Goal: Information Seeking & Learning: Learn about a topic

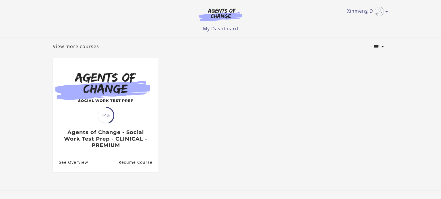
scroll to position [27, 0]
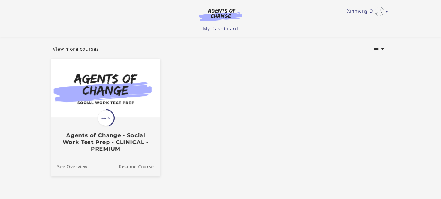
click at [135, 102] on img at bounding box center [105, 88] width 109 height 59
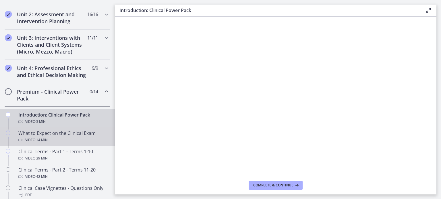
scroll to position [196, 0]
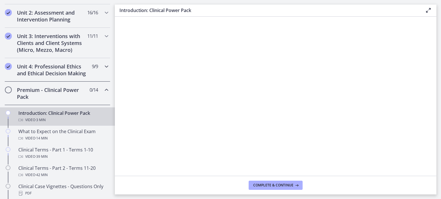
click at [57, 65] on h2 "Unit 4: Professional Ethics and Ethical Decision Making" at bounding box center [52, 70] width 70 height 14
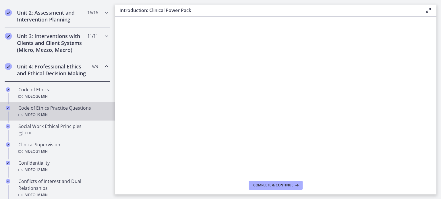
click at [61, 109] on div "Code of Ethics Practice Questions Video · 19 min" at bounding box center [63, 112] width 90 height 14
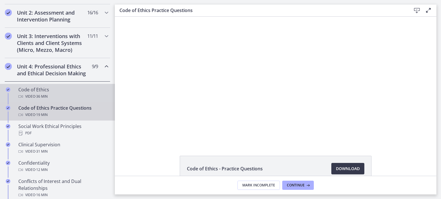
click at [73, 95] on div "Video · 36 min" at bounding box center [63, 96] width 90 height 7
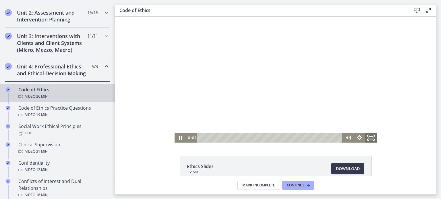
click at [371, 138] on icon "Fullscreen" at bounding box center [371, 138] width 14 height 12
click at [371, 140] on icon "Fullscreen" at bounding box center [370, 138] width 11 height 10
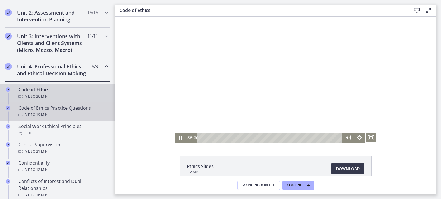
click at [48, 110] on div "Code of Ethics Practice Questions Video · 19 min" at bounding box center [63, 112] width 90 height 14
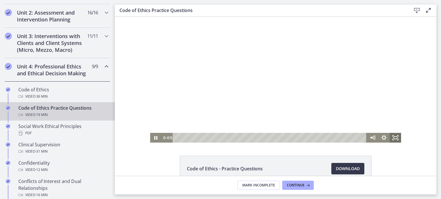
click at [394, 141] on icon "Fullscreen" at bounding box center [394, 138] width 11 height 10
click at [395, 141] on icon "Fullscreen" at bounding box center [394, 138] width 11 height 10
click at [392, 137] on icon "Fullscreen" at bounding box center [394, 138] width 11 height 10
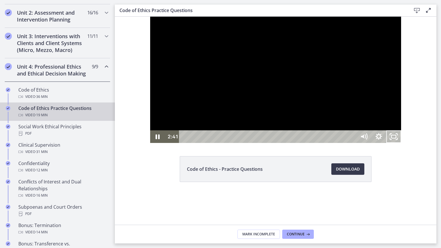
click at [386, 130] on button "Unfullscreen" at bounding box center [393, 136] width 15 height 13
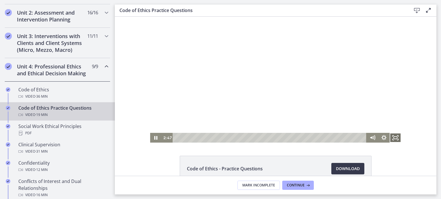
click at [397, 139] on icon "Fullscreen" at bounding box center [394, 138] width 11 height 10
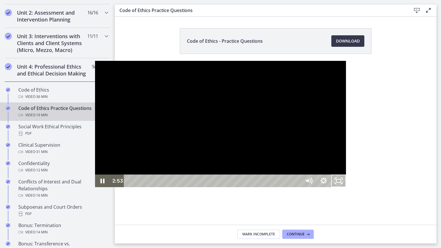
click at [271, 129] on div at bounding box center [220, 124] width 251 height 126
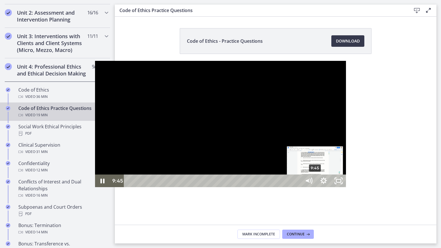
click at [220, 187] on div "9:45" at bounding box center [213, 180] width 168 height 13
click at [225, 187] on div "9:59" at bounding box center [213, 180] width 168 height 13
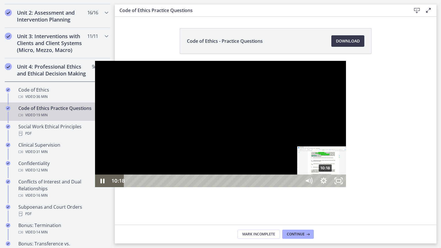
click at [231, 187] on div "10:18" at bounding box center [213, 180] width 168 height 13
click at [238, 187] on div "10:42" at bounding box center [213, 180] width 168 height 13
click at [244, 187] on div "11:00" at bounding box center [213, 180] width 168 height 13
click at [251, 187] on div "11:20" at bounding box center [213, 180] width 168 height 13
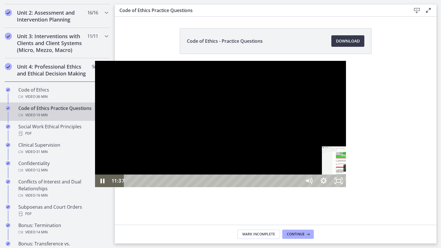
click at [256, 187] on div "11:37" at bounding box center [213, 180] width 168 height 13
click at [264, 187] on div "12:00" at bounding box center [213, 180] width 168 height 13
click at [221, 173] on div at bounding box center [220, 124] width 251 height 126
click at [297, 187] on div "14:32" at bounding box center [213, 180] width 168 height 13
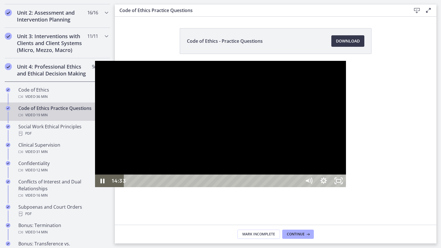
click at [297, 187] on div "14:57" at bounding box center [213, 180] width 168 height 13
click at [269, 160] on div at bounding box center [220, 124] width 251 height 126
